Goal: Transaction & Acquisition: Download file/media

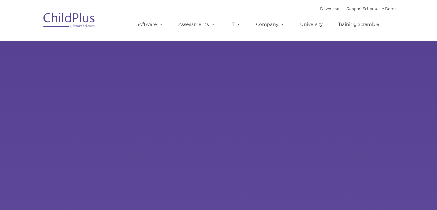
type input ""
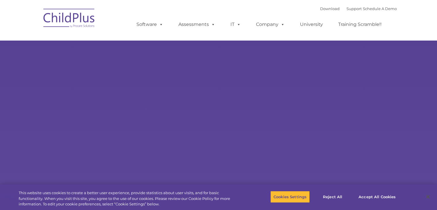
select select "MEDIUM"
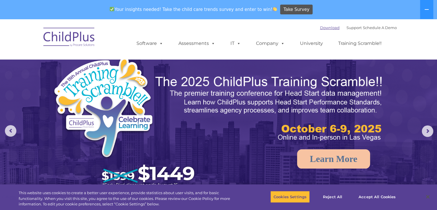
click at [320, 26] on link "Download" at bounding box center [330, 27] width 20 height 5
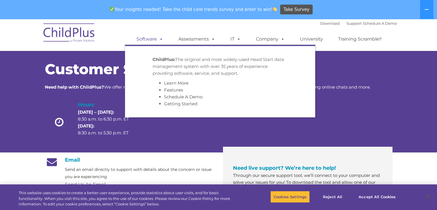
click at [159, 40] on span at bounding box center [160, 38] width 6 height 5
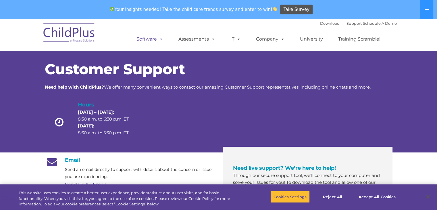
click at [159, 40] on span at bounding box center [160, 38] width 6 height 5
click at [388, 198] on button "Accept All Cookies" at bounding box center [376, 196] width 43 height 12
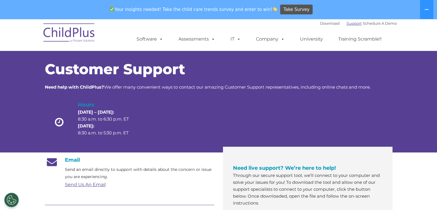
click at [346, 23] on link "Support" at bounding box center [353, 23] width 15 height 5
click at [323, 22] on link "Download" at bounding box center [330, 23] width 20 height 5
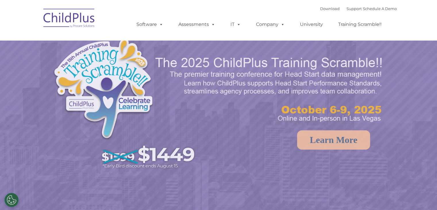
select select "MEDIUM"
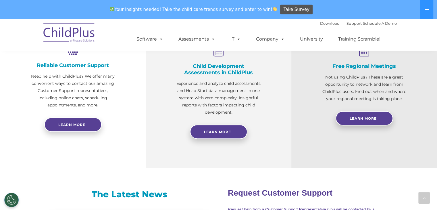
scroll to position [233, 0]
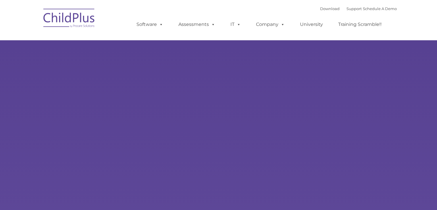
type input ""
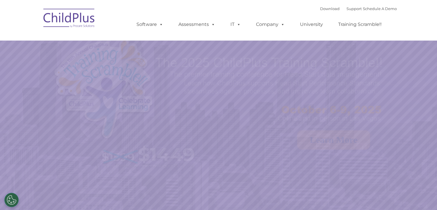
select select "MEDIUM"
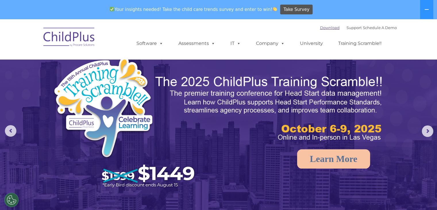
click at [320, 27] on link "Download" at bounding box center [330, 27] width 20 height 5
